Goal: Navigation & Orientation: Find specific page/section

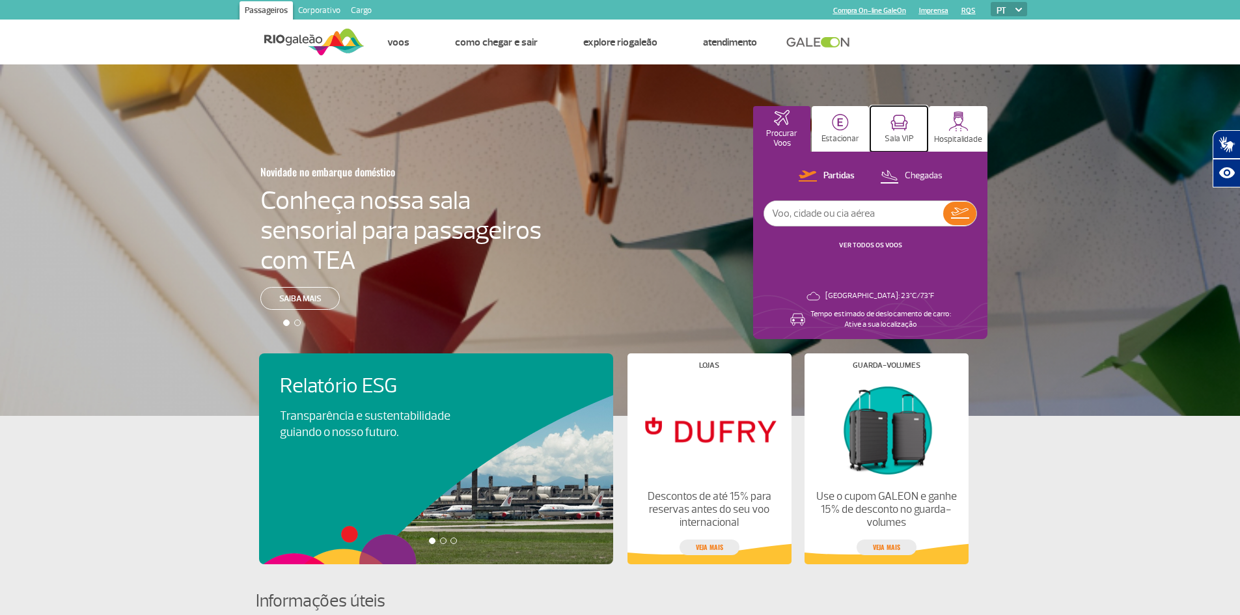
click at [887, 146] on button "Sala VIP" at bounding box center [898, 129] width 57 height 46
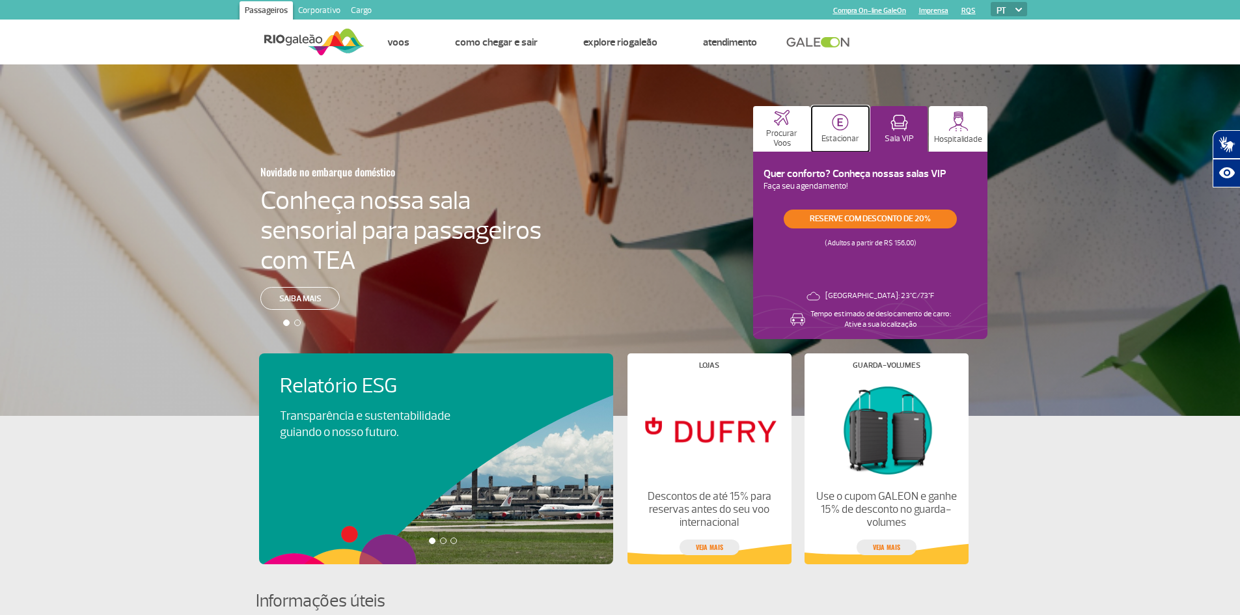
click at [854, 120] on button "Estacionar" at bounding box center [840, 129] width 57 height 46
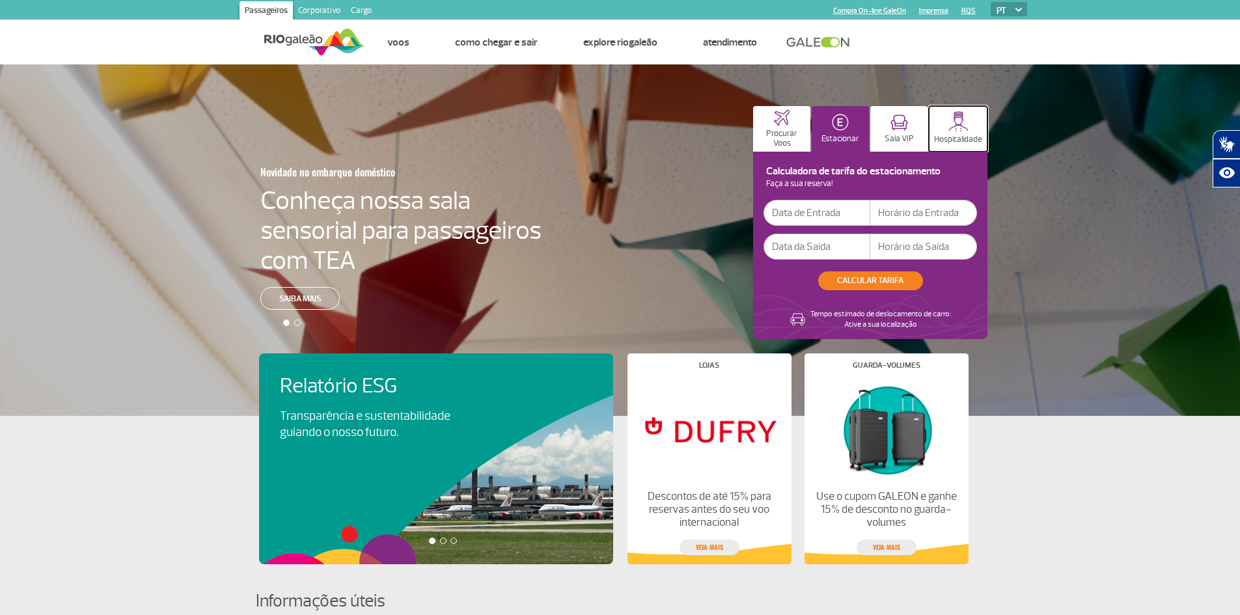
click at [952, 127] on img at bounding box center [958, 121] width 20 height 20
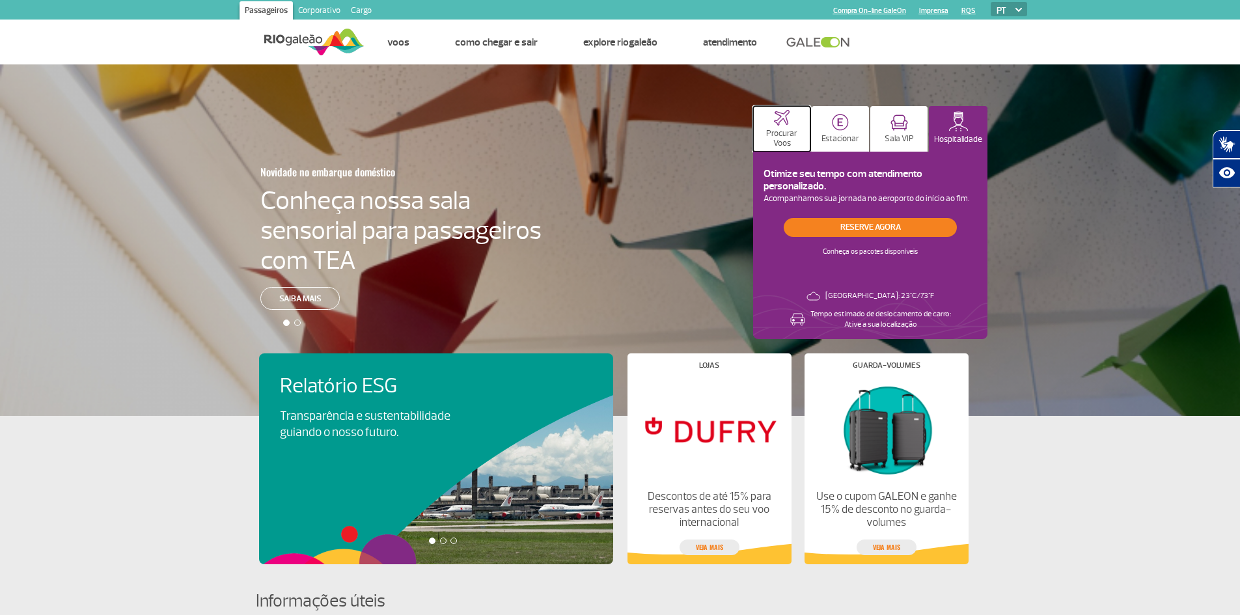
click at [770, 131] on p "Procurar Voos" at bounding box center [782, 139] width 44 height 20
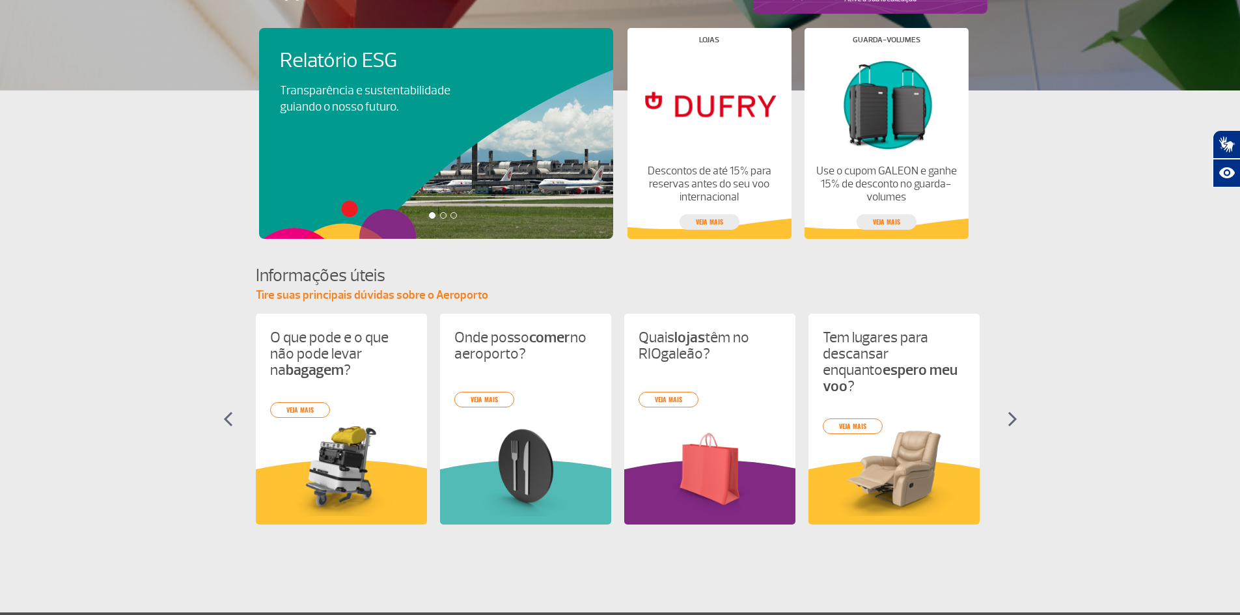
scroll to position [495, 0]
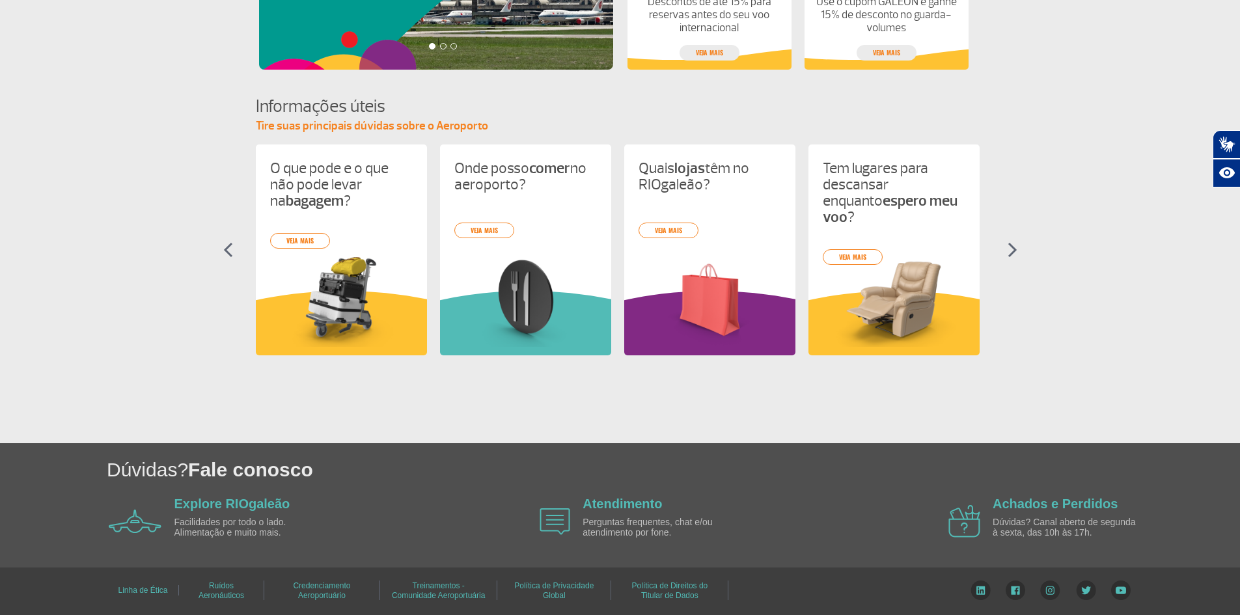
click at [79, 122] on section "Informações úteis Tire suas principais dúvidas sobre o Aeroporto O que pode e o…" at bounding box center [620, 236] width 1240 height 284
click at [135, 195] on section "Informações úteis Tire suas principais dúvidas sobre o Aeroporto O que pode e o…" at bounding box center [620, 236] width 1240 height 284
click at [48, 114] on section "Informações úteis Tire suas principais dúvidas sobre o Aeroporto O que pode e o…" at bounding box center [620, 236] width 1240 height 284
drag, startPoint x: 143, startPoint y: 301, endPoint x: 490, endPoint y: 571, distance: 439.8
click at [143, 301] on section "Informações úteis Tire suas principais dúvidas sobre o Aeroporto O que pode e o…" at bounding box center [620, 236] width 1240 height 284
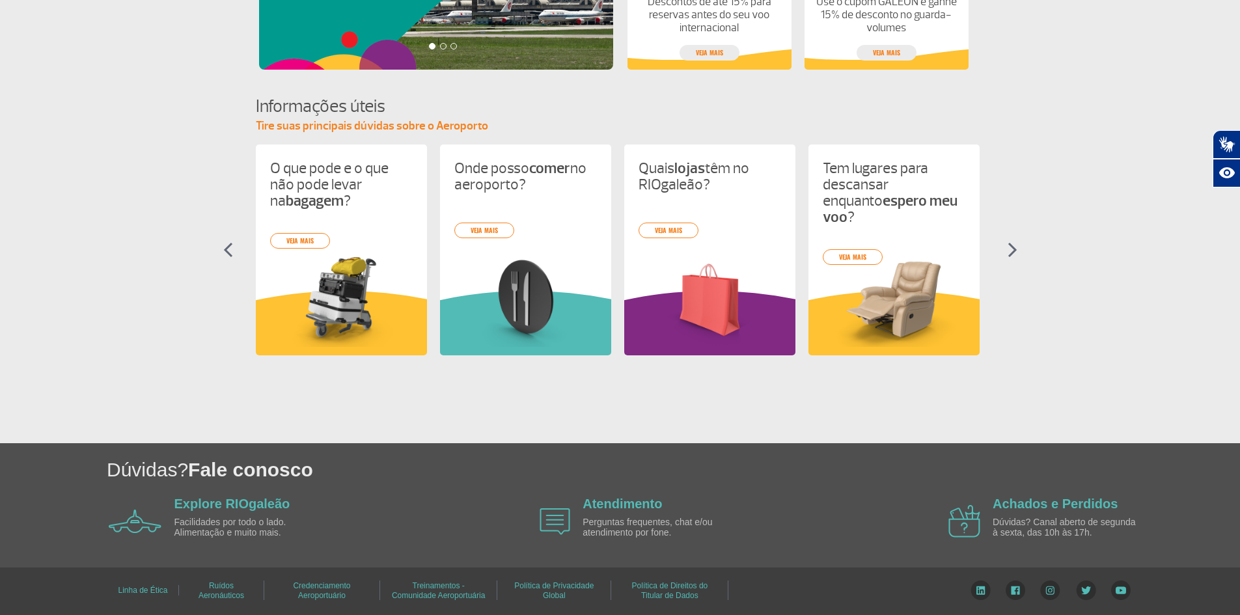
drag, startPoint x: 96, startPoint y: 145, endPoint x: 117, endPoint y: 157, distance: 24.2
click at [96, 145] on section "Informações úteis Tire suas principais dúvidas sobre o Aeroporto O que pode e o…" at bounding box center [620, 236] width 1240 height 284
click at [118, 142] on section "Informações úteis Tire suas principais dúvidas sobre o Aeroporto O que pode e o…" at bounding box center [620, 236] width 1240 height 284
drag, startPoint x: 62, startPoint y: 168, endPoint x: 79, endPoint y: 170, distance: 17.0
click at [62, 168] on section "Informações úteis Tire suas principais dúvidas sobre o Aeroporto O que pode e o…" at bounding box center [620, 236] width 1240 height 284
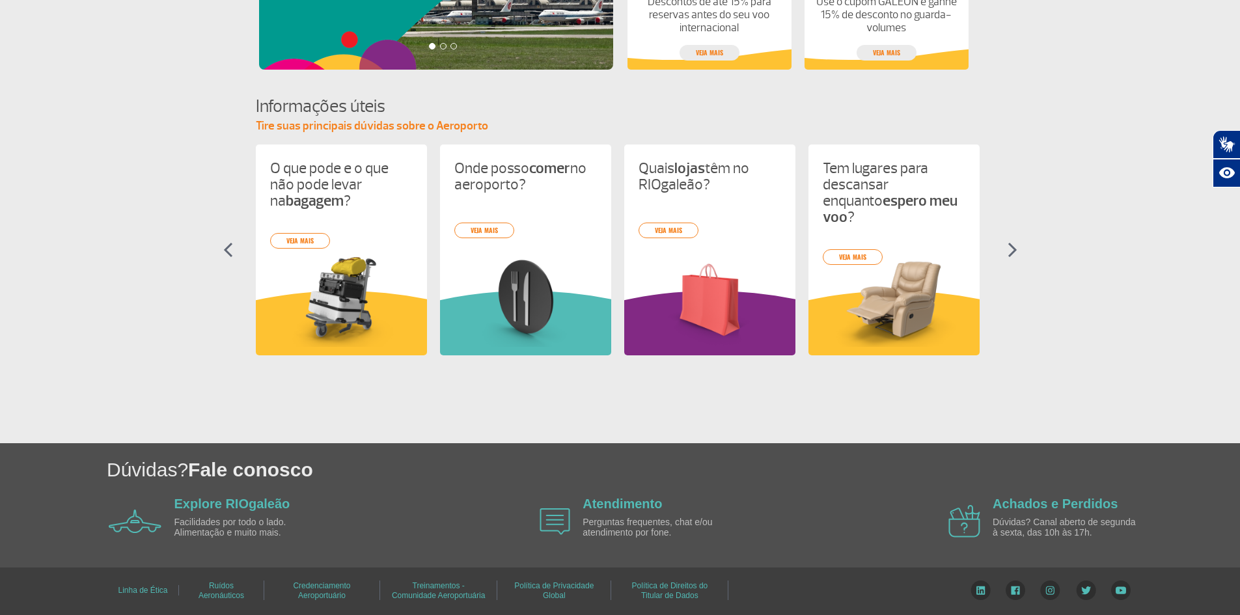
drag, startPoint x: 53, startPoint y: 66, endPoint x: 74, endPoint y: 76, distance: 23.0
